Goal: Transaction & Acquisition: Purchase product/service

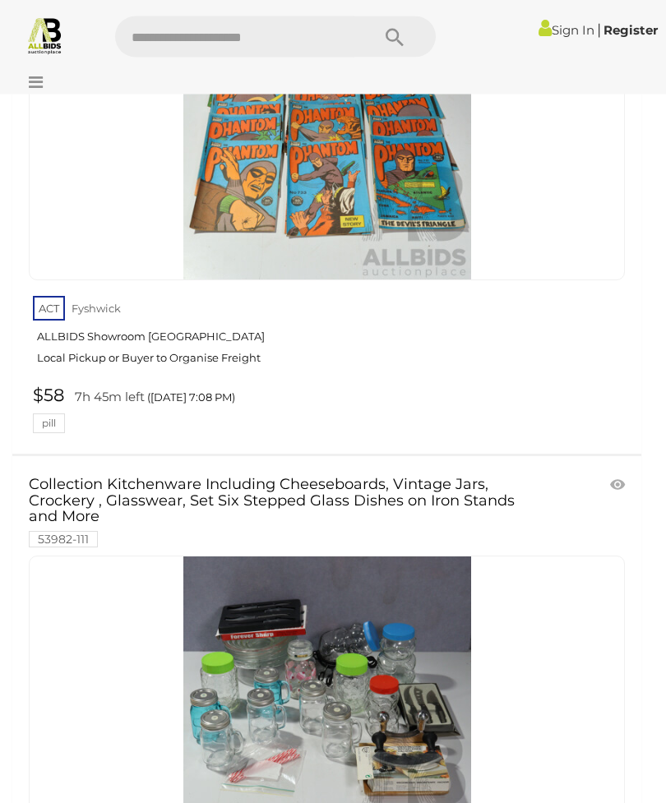
scroll to position [26357, 0]
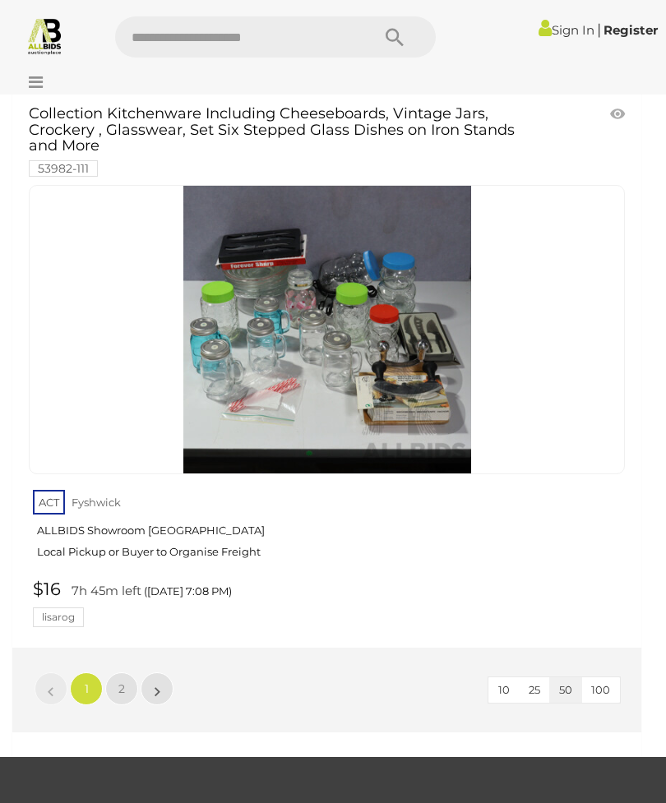
click at [122, 681] on span "2" at bounding box center [121, 688] width 7 height 15
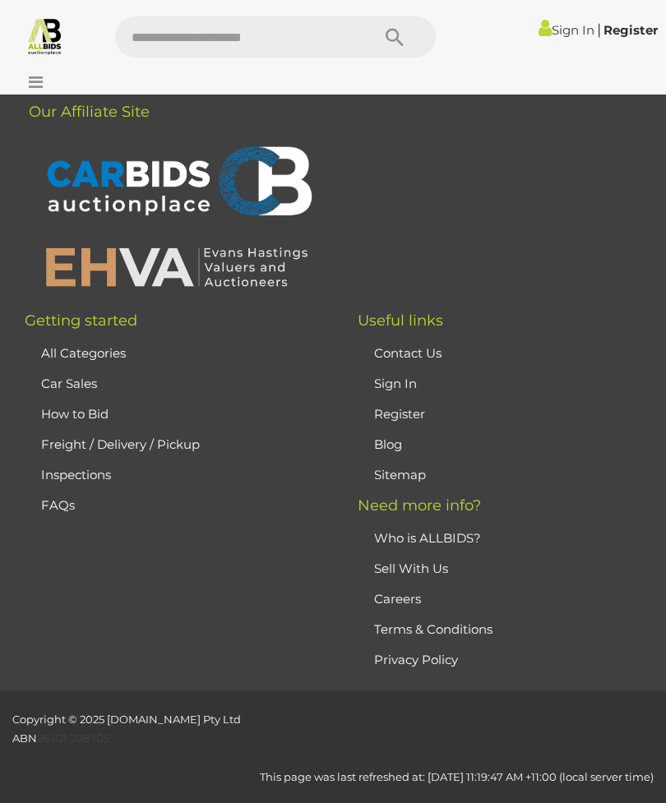
scroll to position [51, 0]
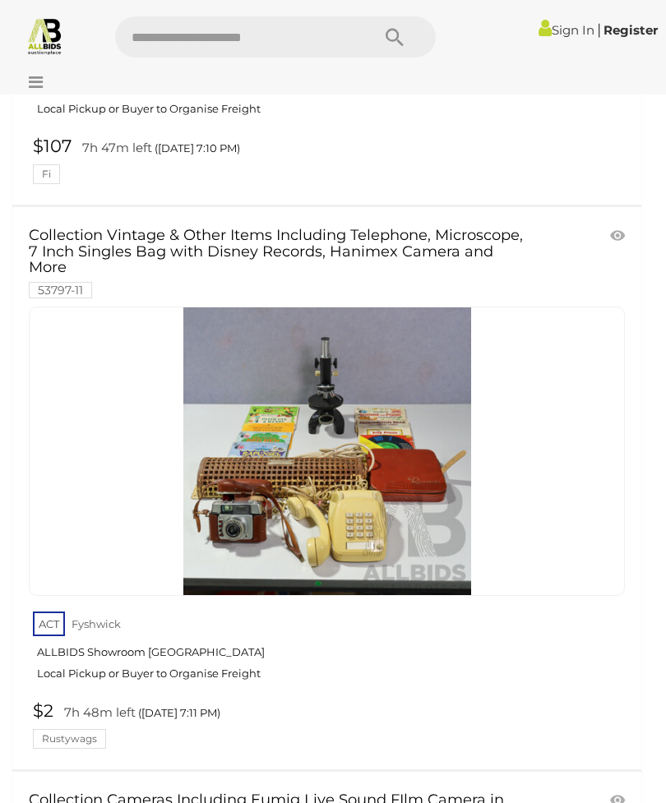
scroll to position [1102, 0]
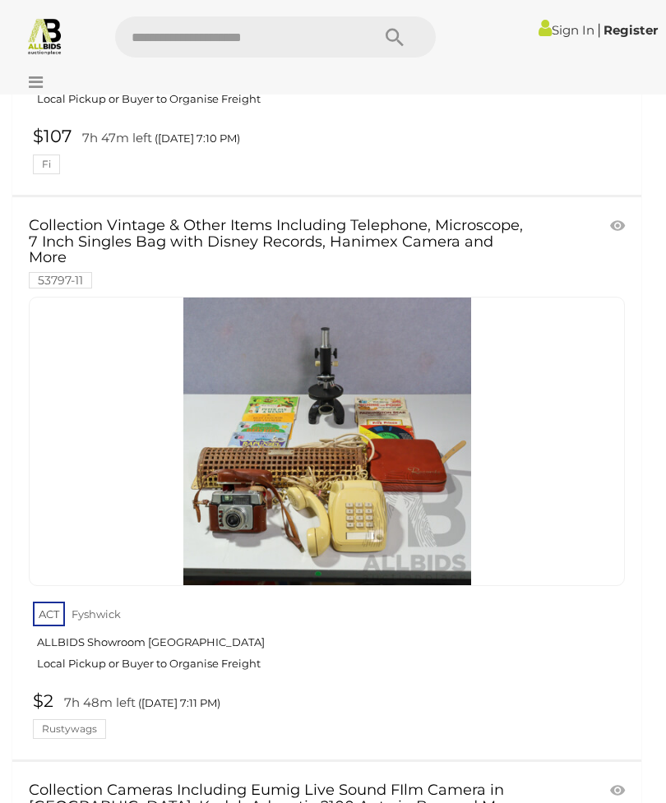
click at [369, 450] on img at bounding box center [327, 442] width 288 height 288
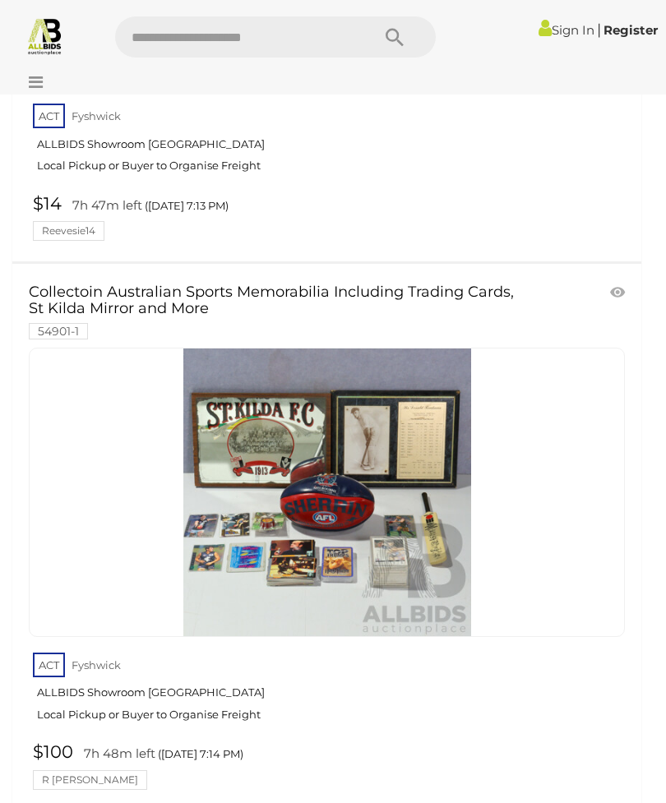
scroll to position [2679, 0]
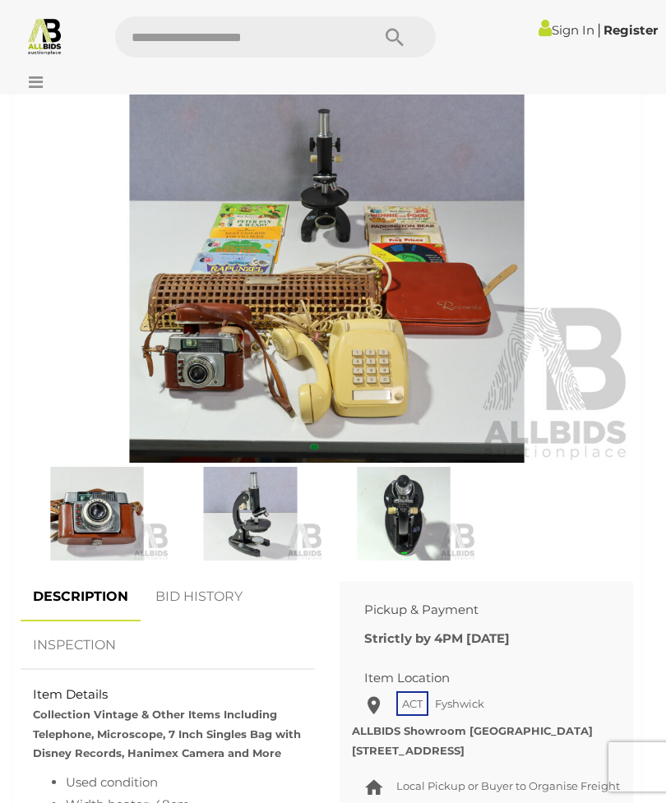
scroll to position [662, 0]
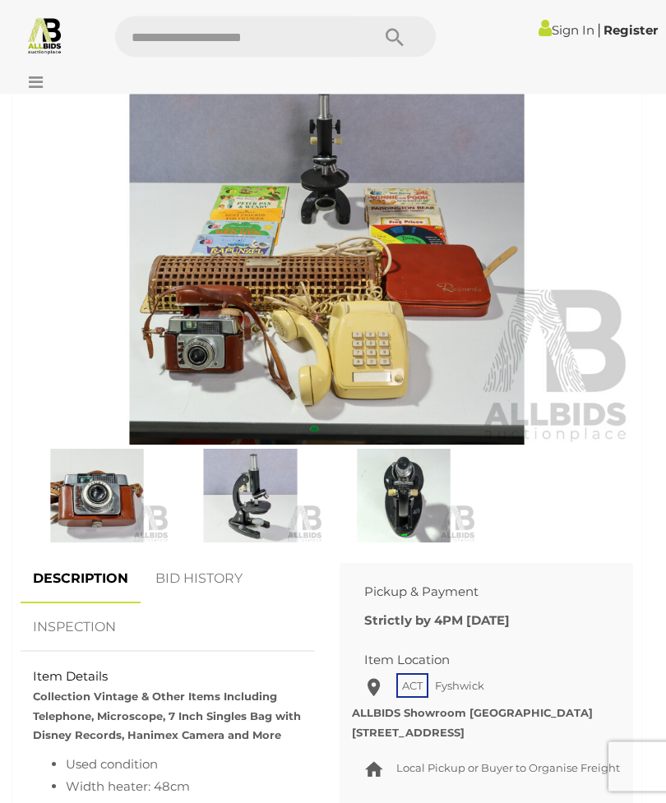
click at [109, 498] on img at bounding box center [97, 497] width 145 height 94
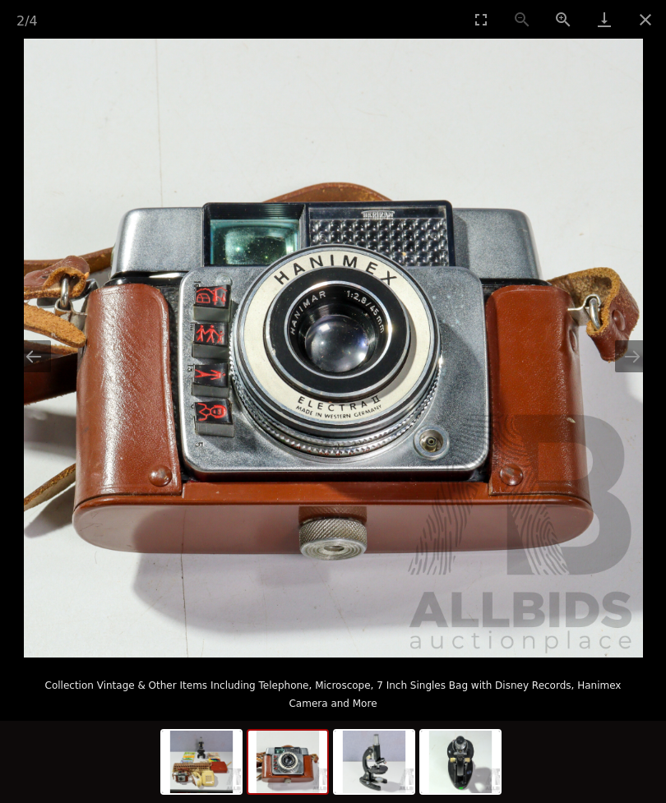
click at [660, 22] on button "Close gallery" at bounding box center [645, 19] width 41 height 39
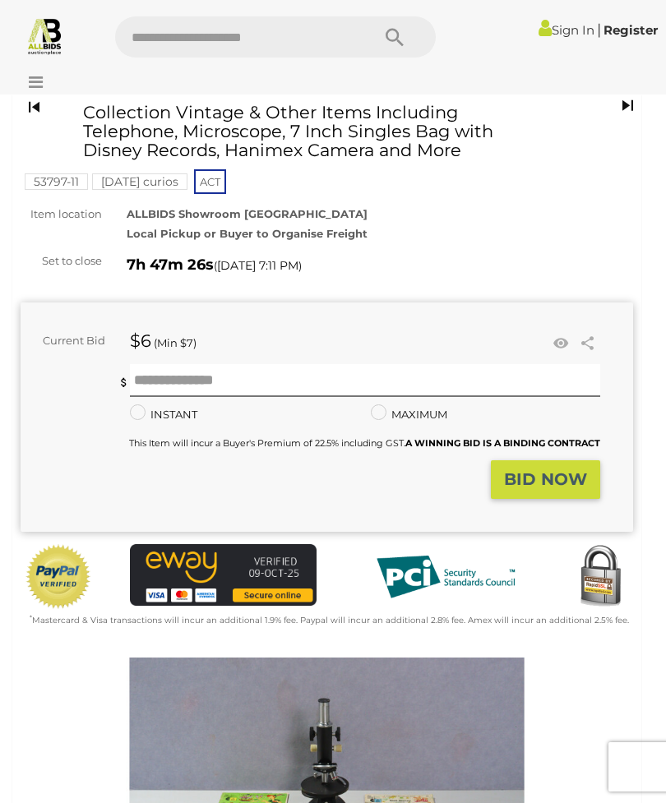
scroll to position [44, 0]
